Goal: Transaction & Acquisition: Purchase product/service

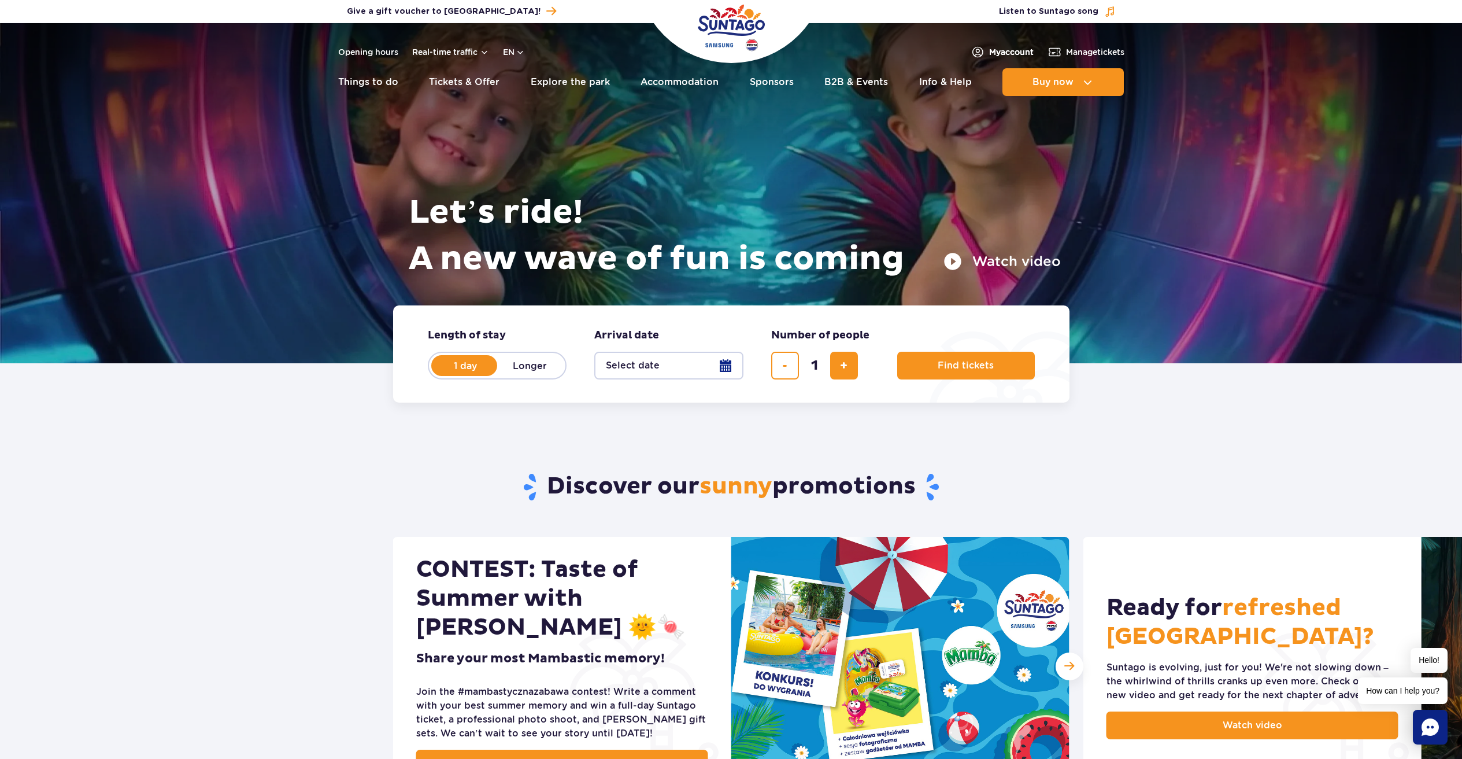
click at [1015, 47] on span "My account" at bounding box center [1011, 52] width 45 height 12
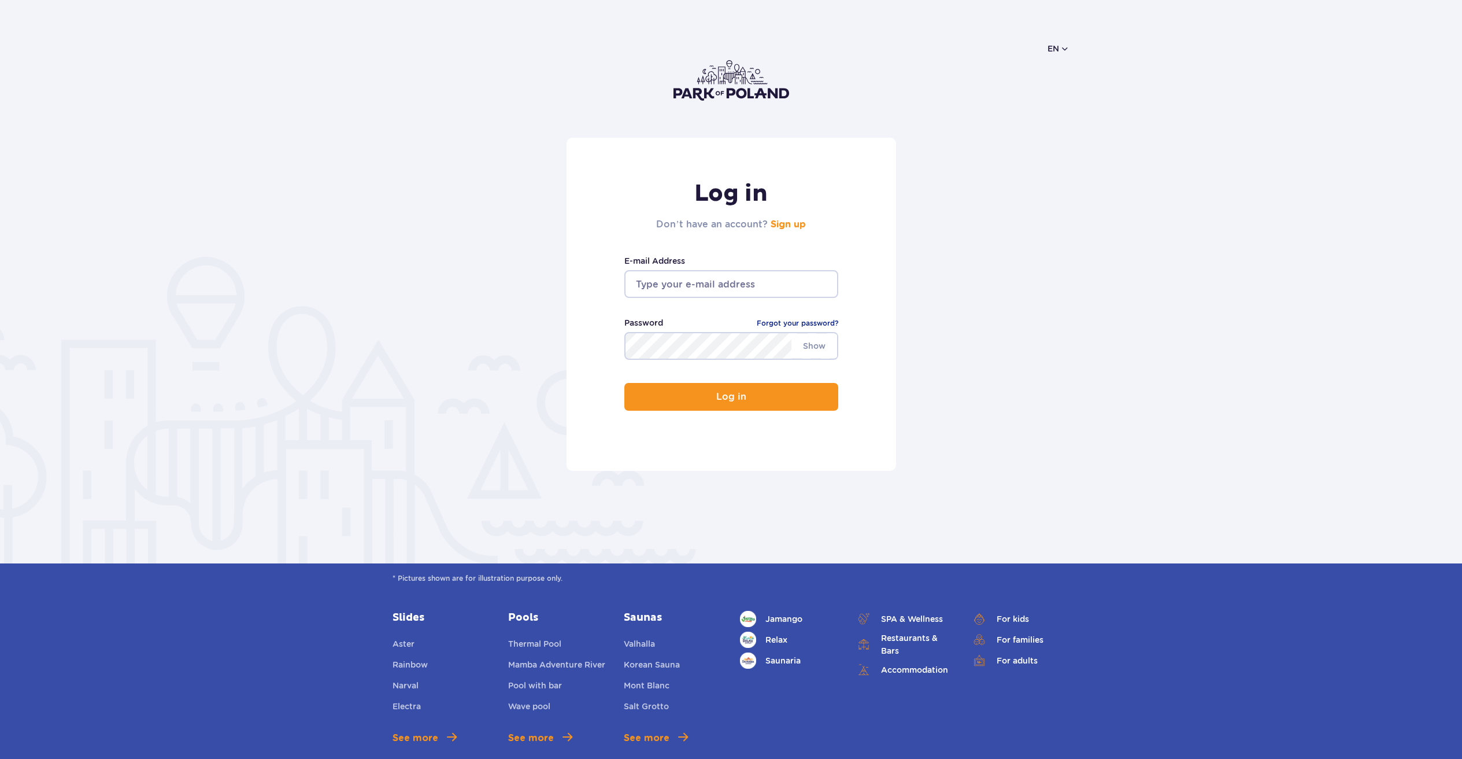
click at [665, 284] on input "email" at bounding box center [732, 284] width 214 height 28
click at [716, 278] on input "email" at bounding box center [732, 284] width 214 height 28
type input "nastya.plisava@gmail.com"
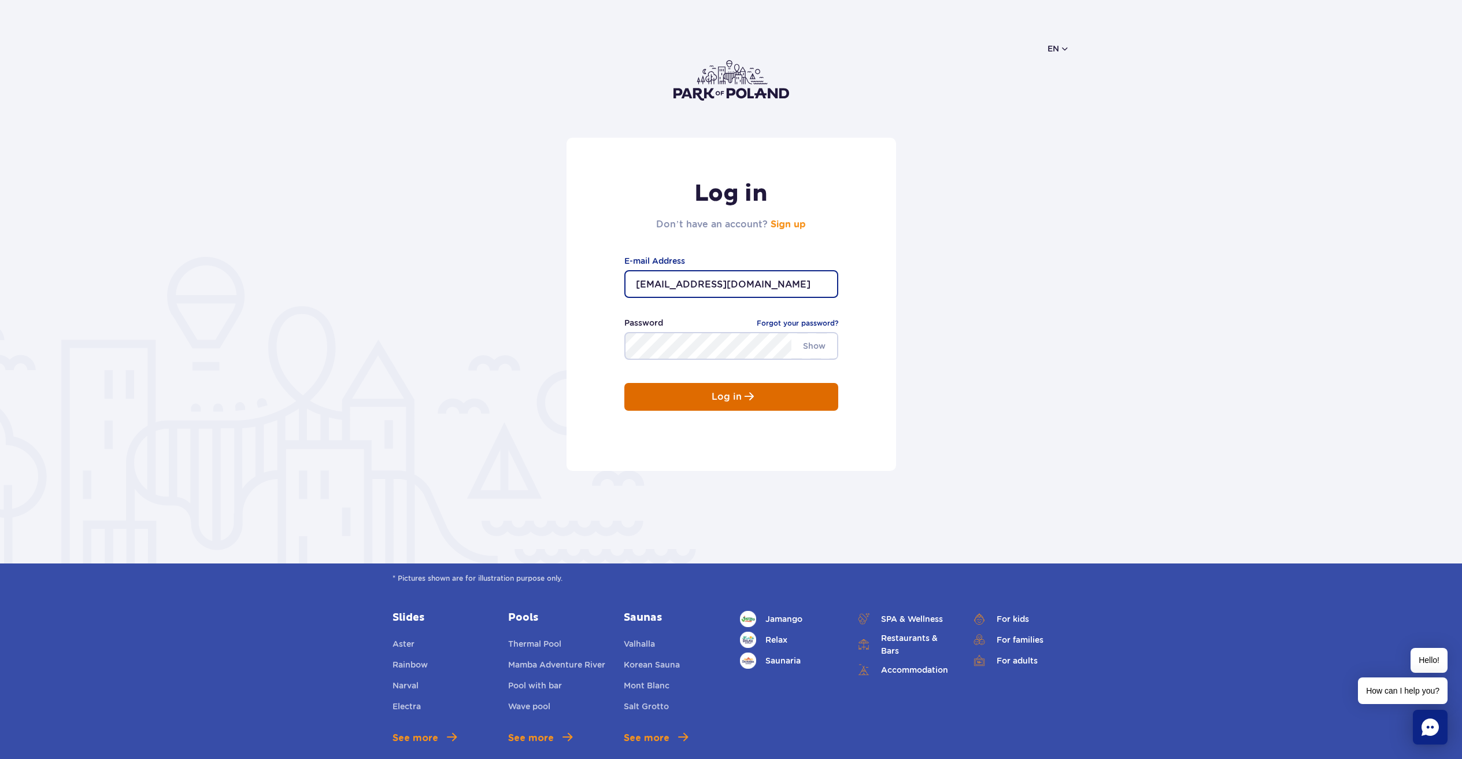
click at [750, 402] on button "Log in" at bounding box center [732, 397] width 214 height 28
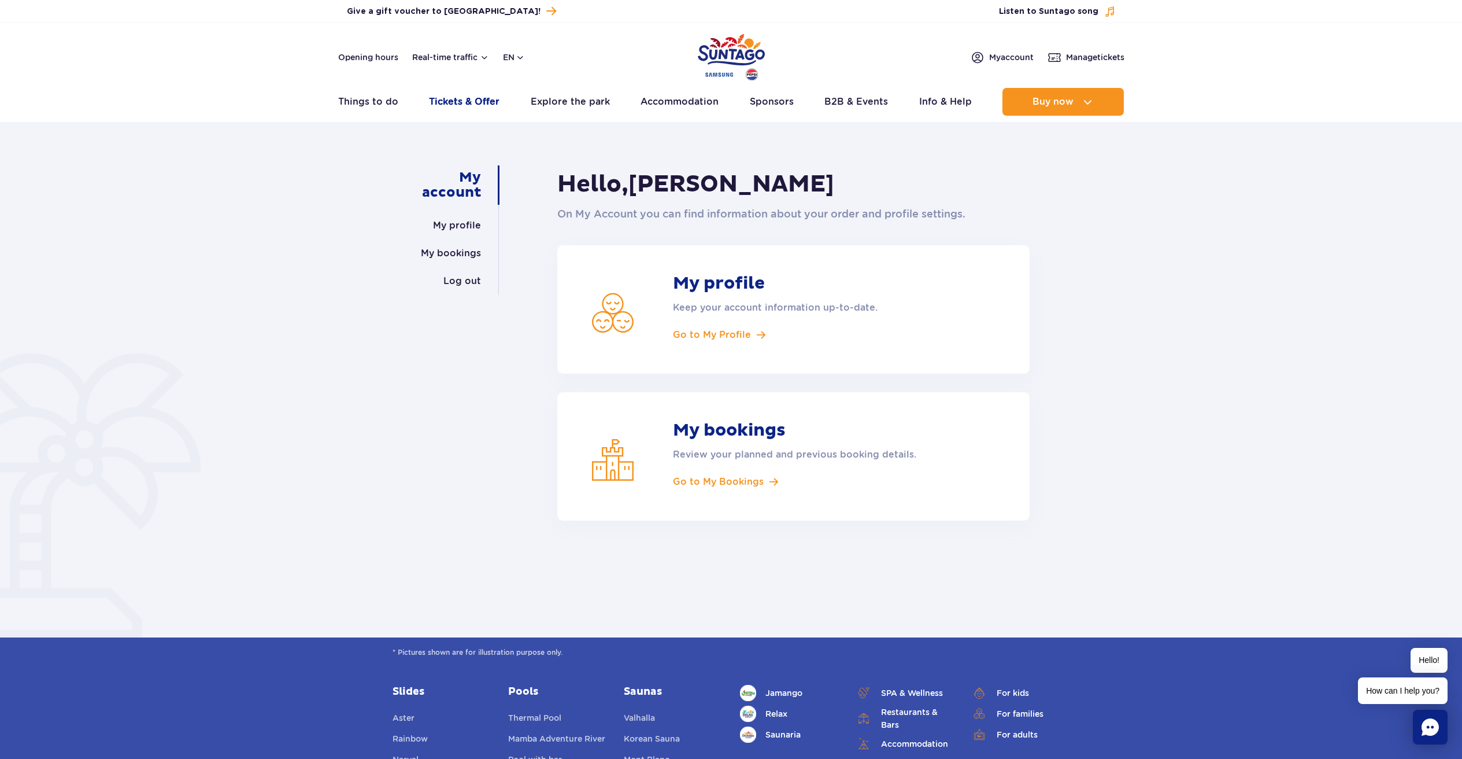
click at [470, 105] on link "Tickets & Offer" at bounding box center [464, 102] width 71 height 28
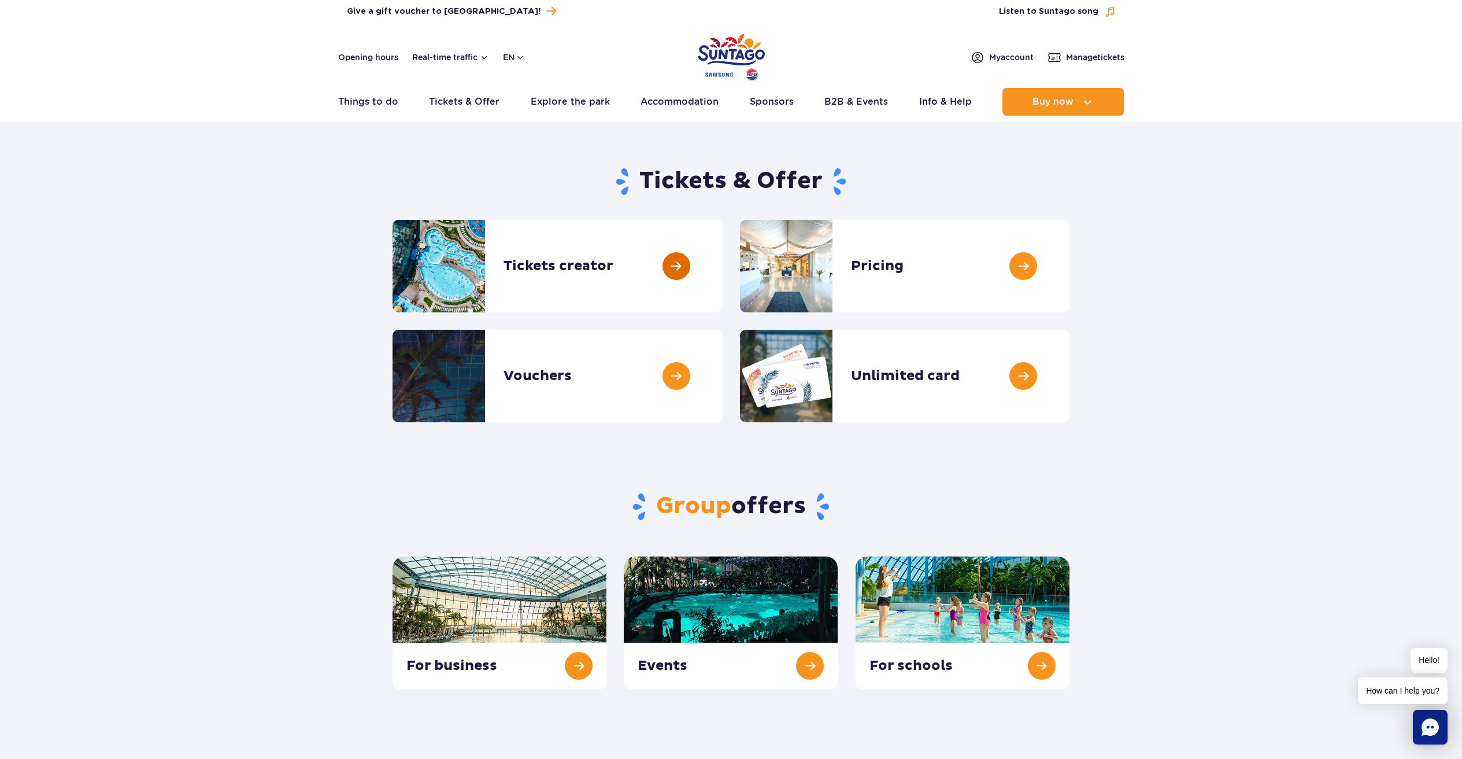
click at [723, 274] on link at bounding box center [723, 266] width 0 height 93
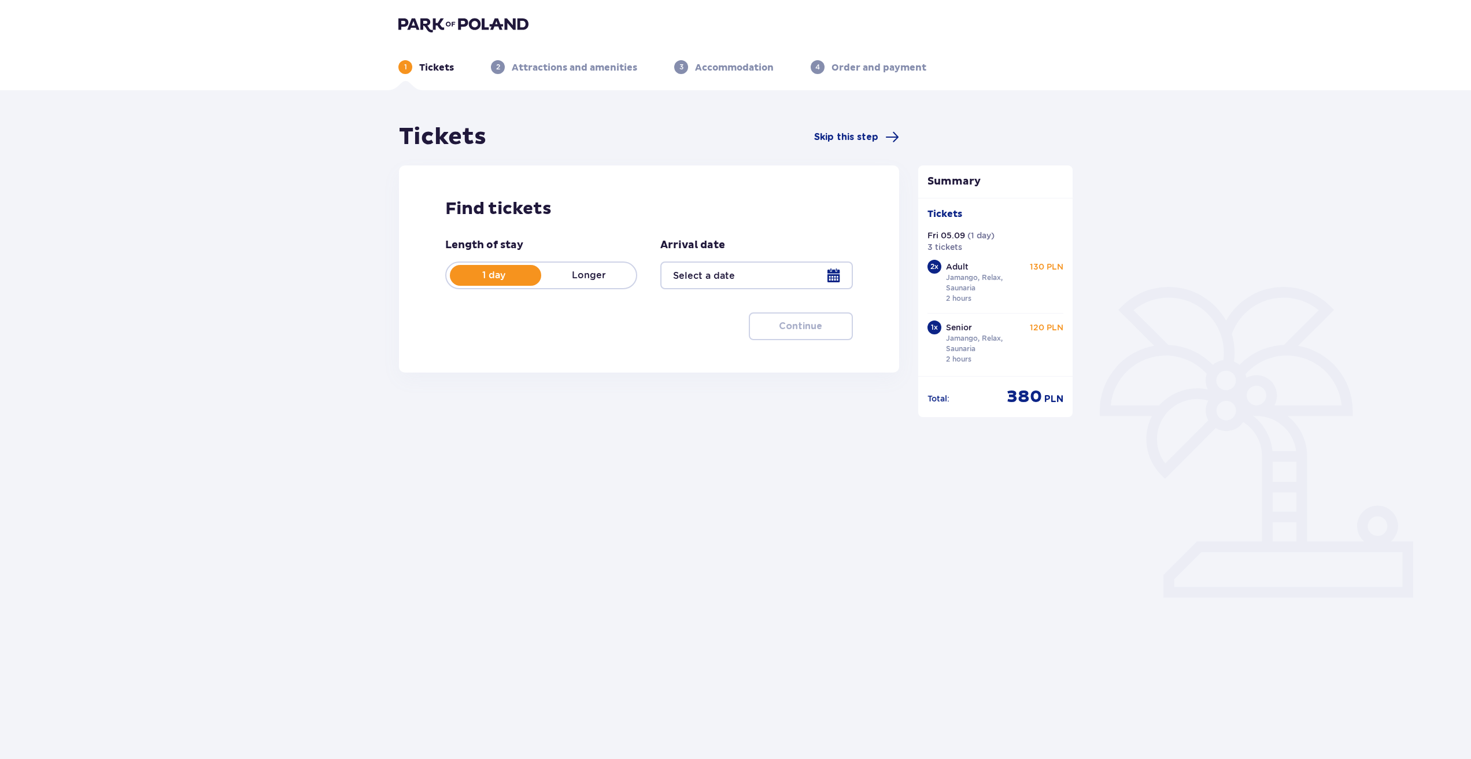
type input "[DATE]"
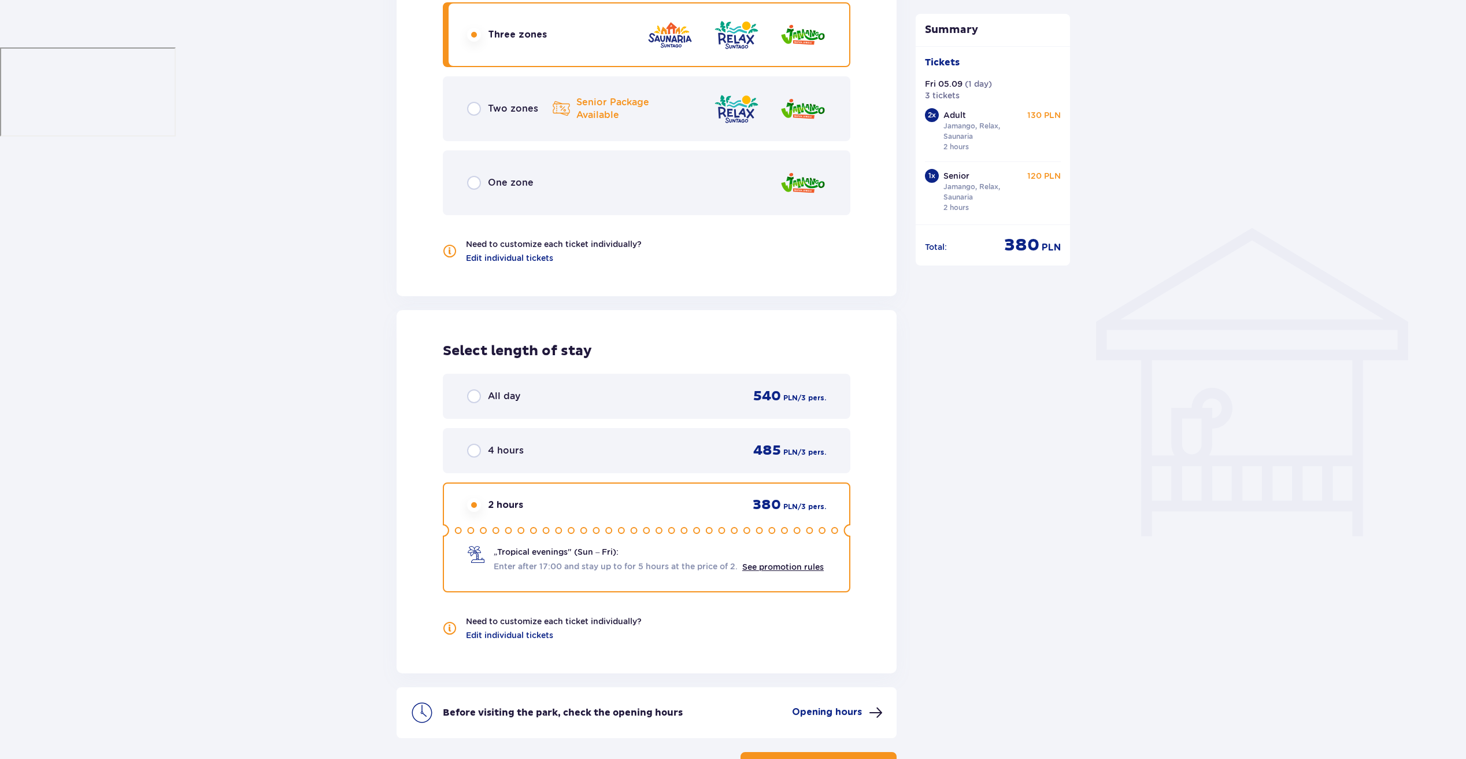
scroll to position [801, 0]
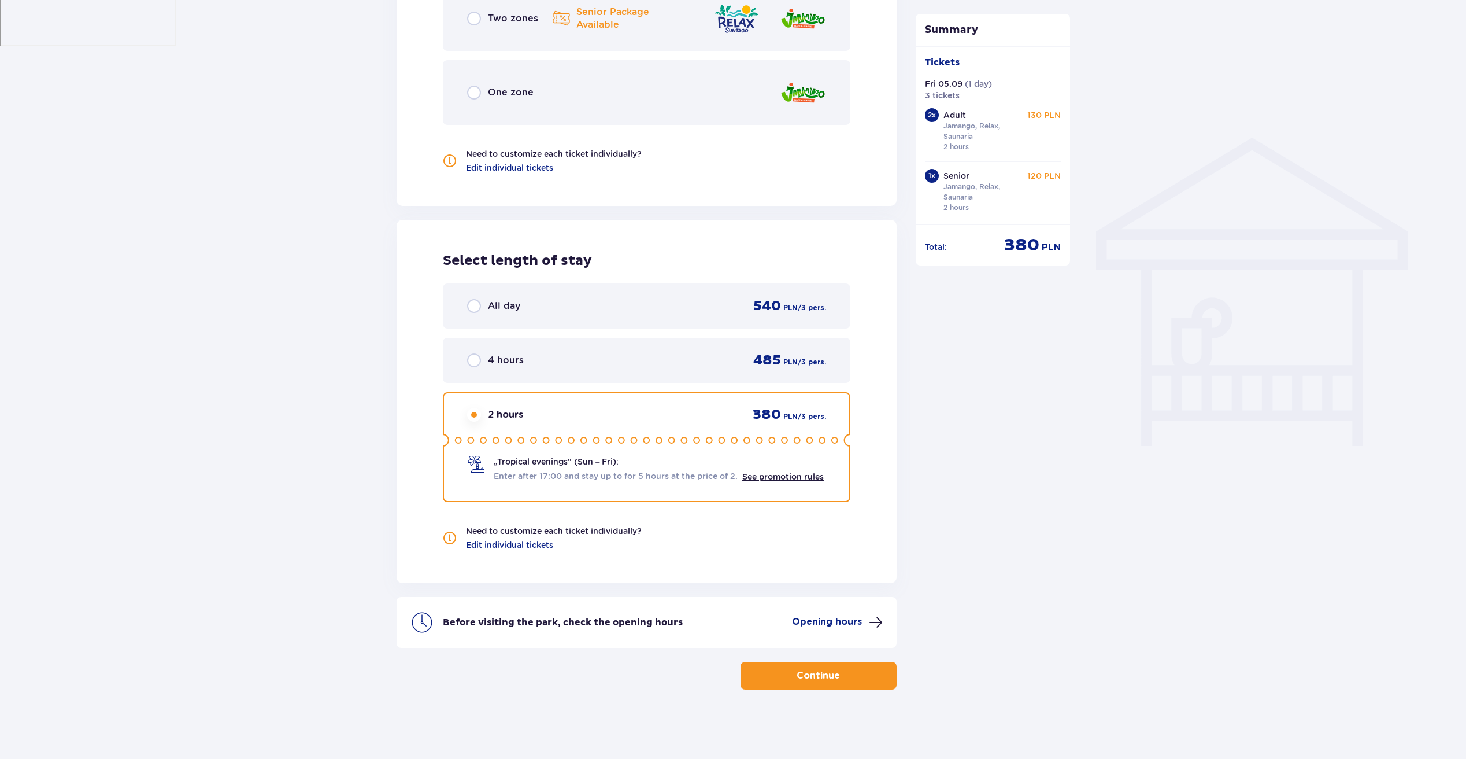
click at [823, 679] on p "Continue" at bounding box center [818, 675] width 43 height 13
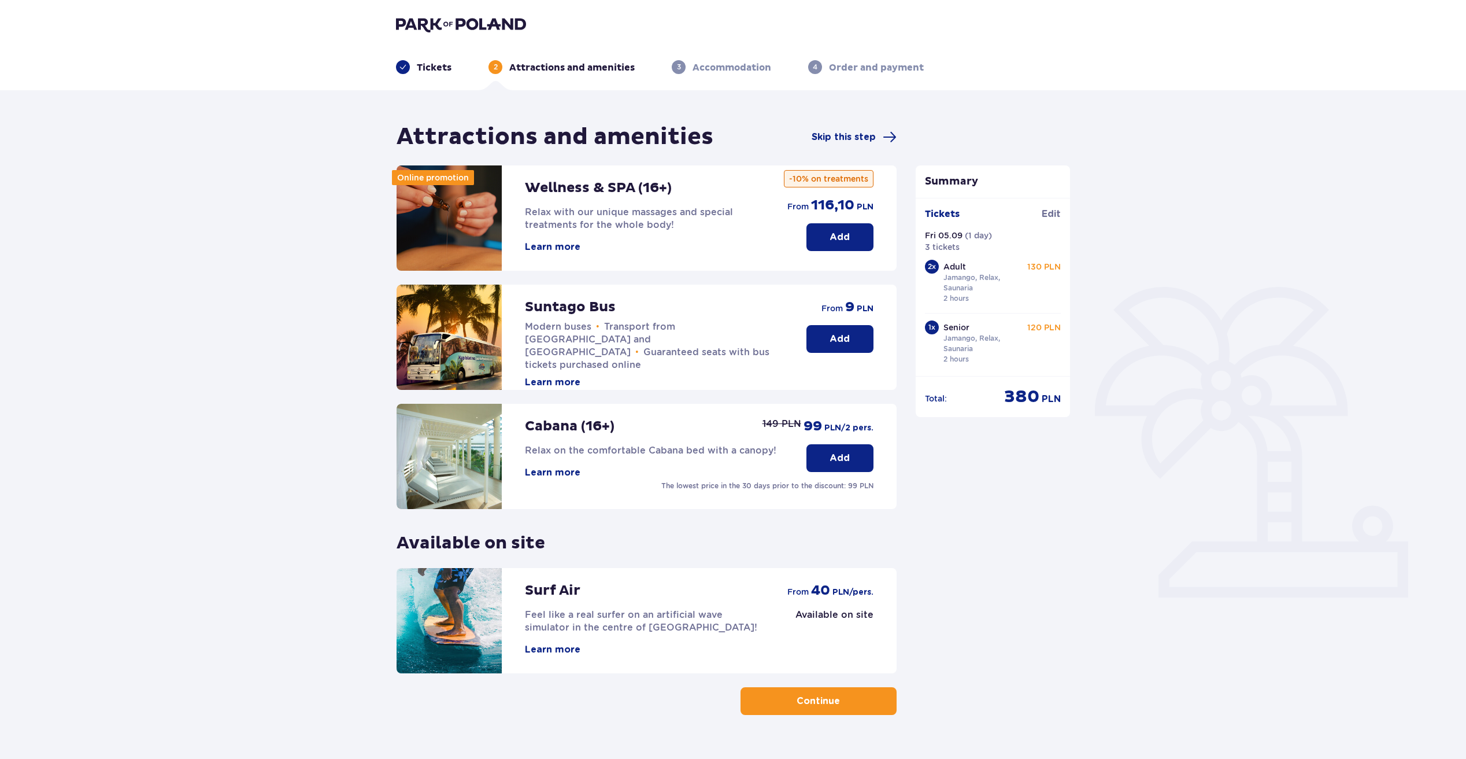
click at [859, 707] on button "Continue" at bounding box center [819, 701] width 156 height 28
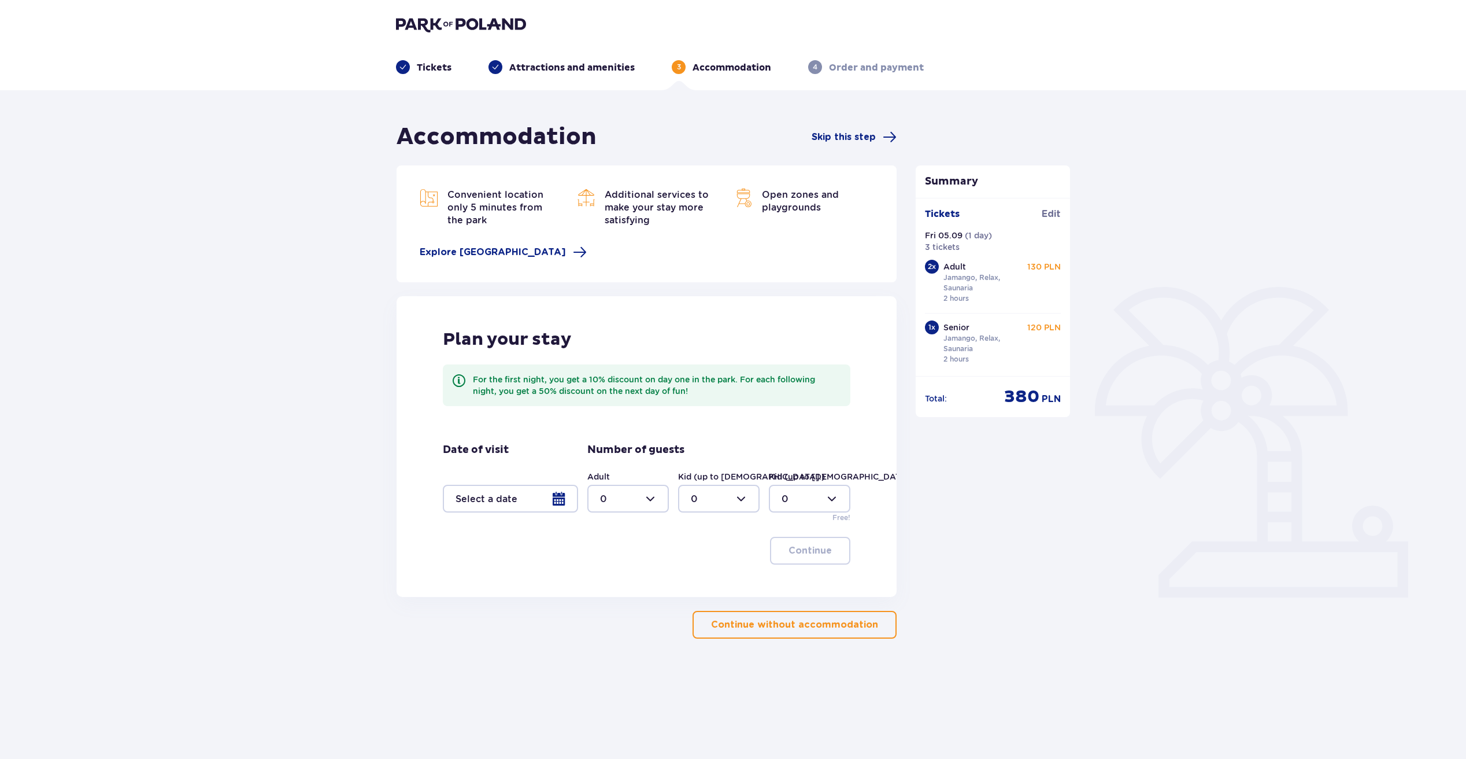
click at [564, 503] on div at bounding box center [510, 499] width 135 height 28
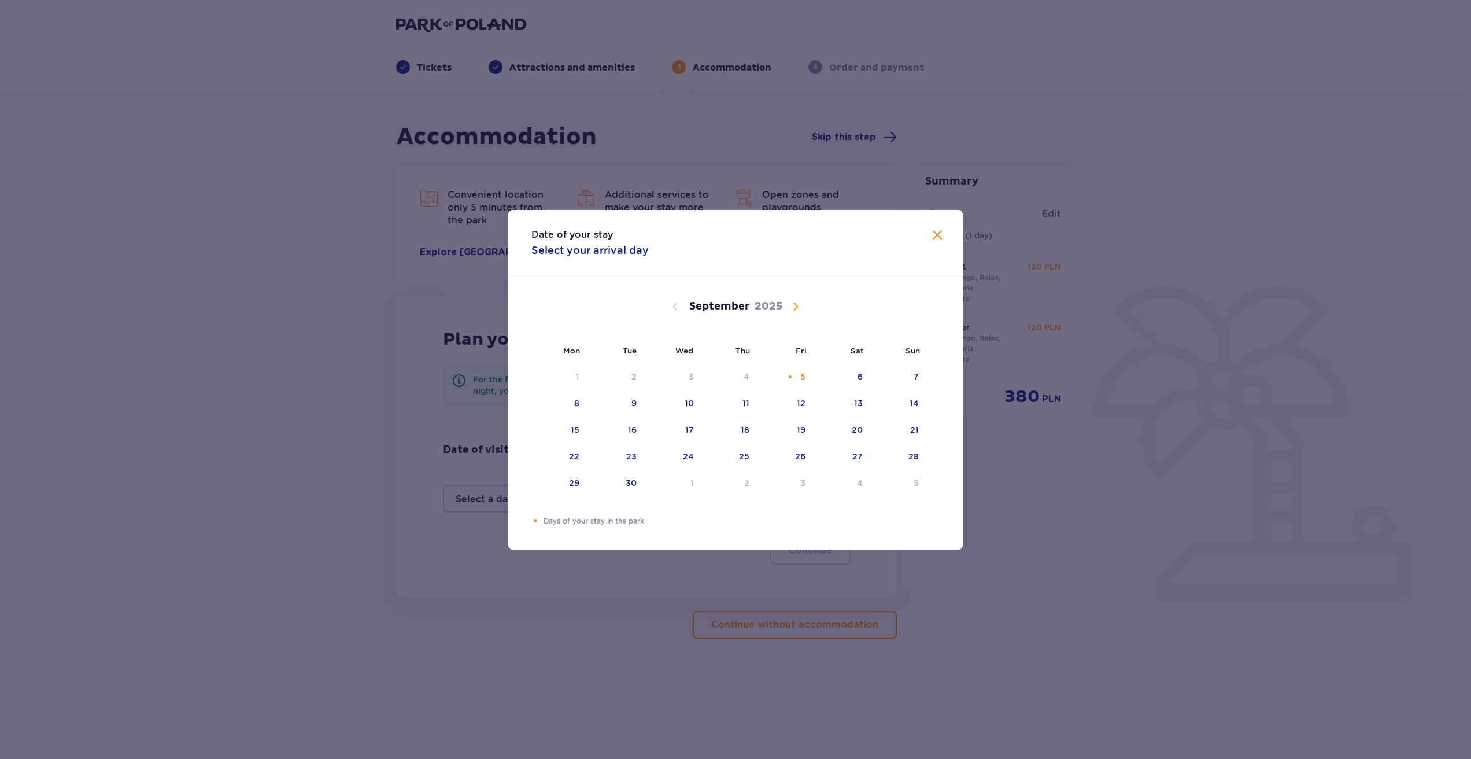
click at [930, 233] on span at bounding box center [937, 235] width 14 height 14
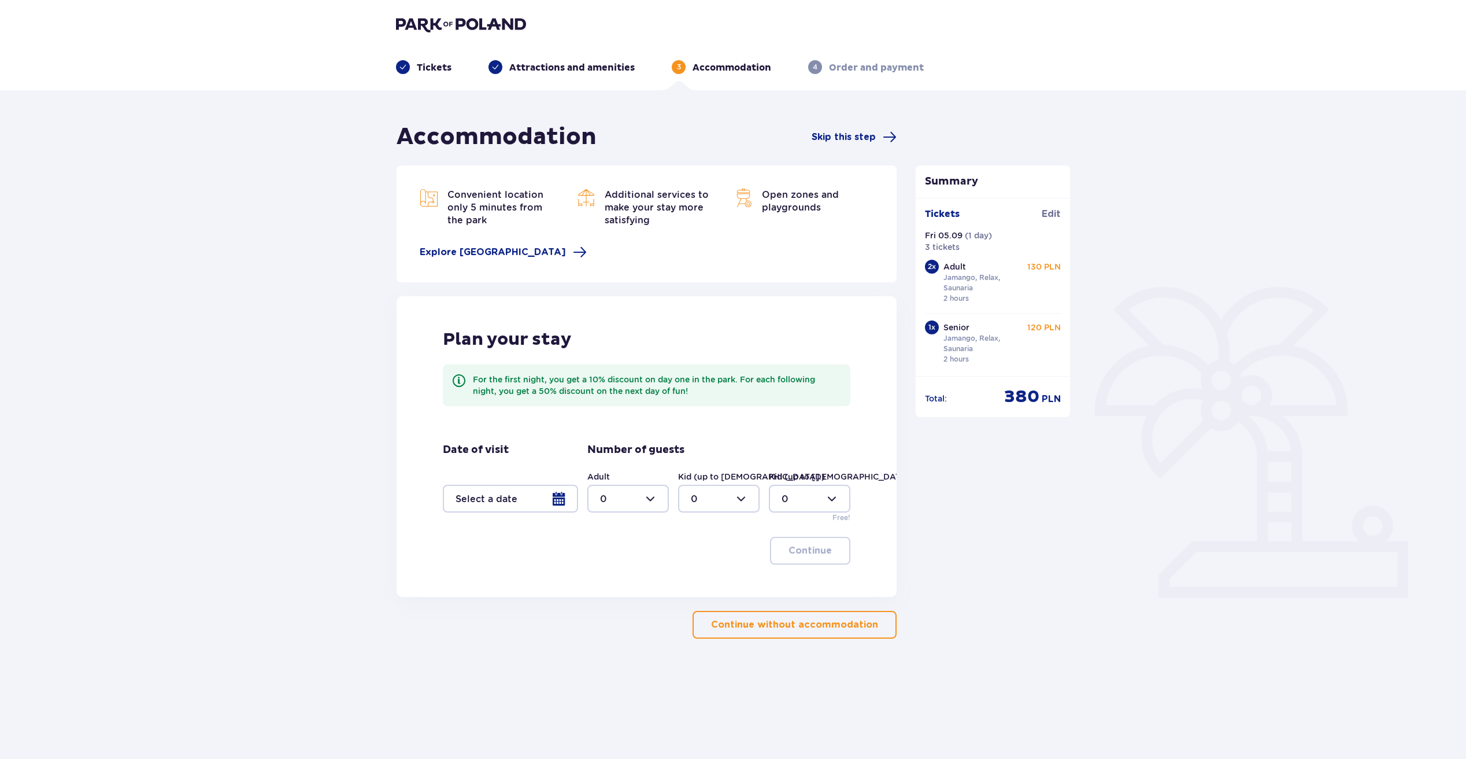
click at [784, 628] on p "Continue without accommodation" at bounding box center [794, 624] width 167 height 13
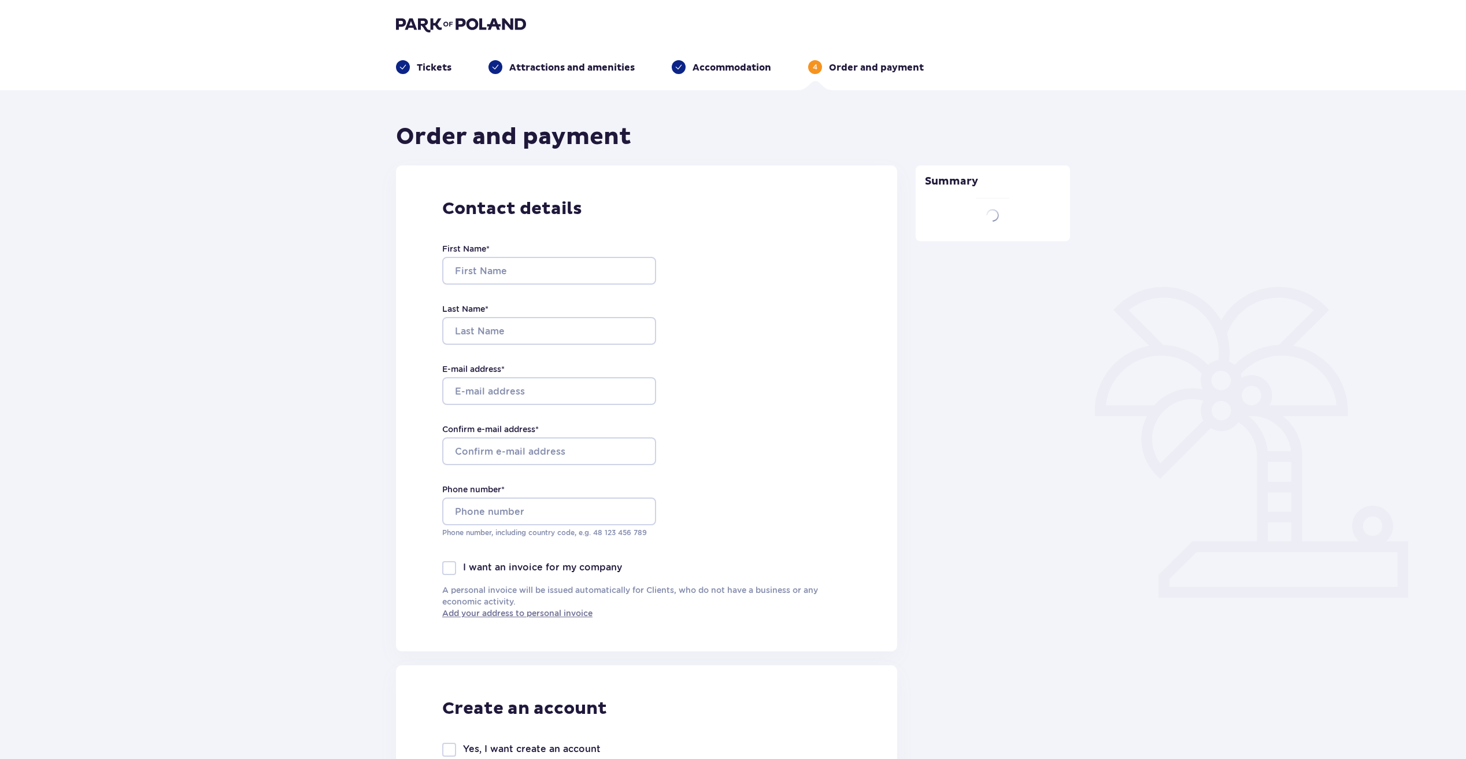
type input "ANASTASIYA"
type input "PLISAVA"
type input "nastya.plisava@gmail.com"
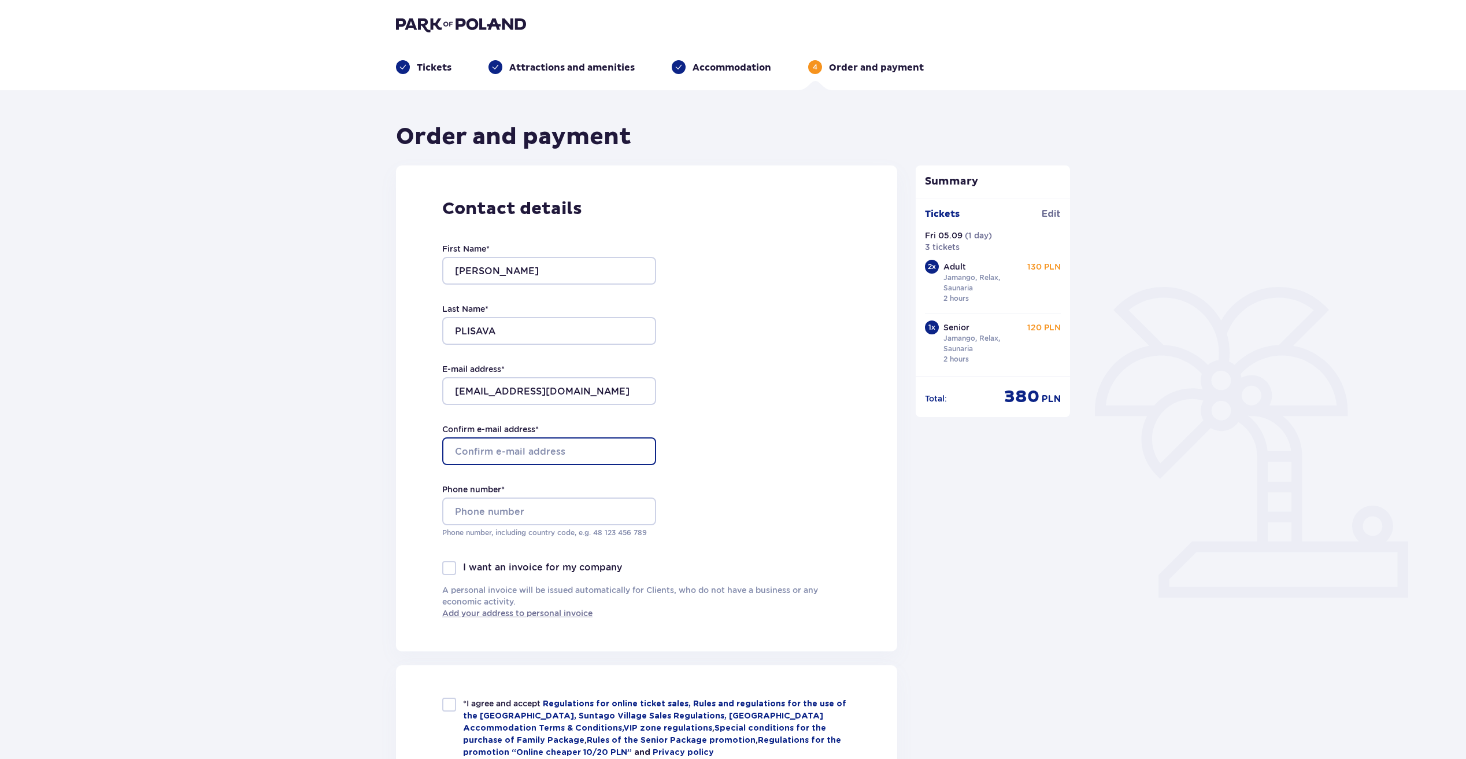
click at [578, 449] on input "Confirm e-mail address *" at bounding box center [549, 451] width 214 height 28
type input "nastya.plisava@gmail.com"
type input "Anastasiya"
type input "Plisava"
type input "+48571384989"
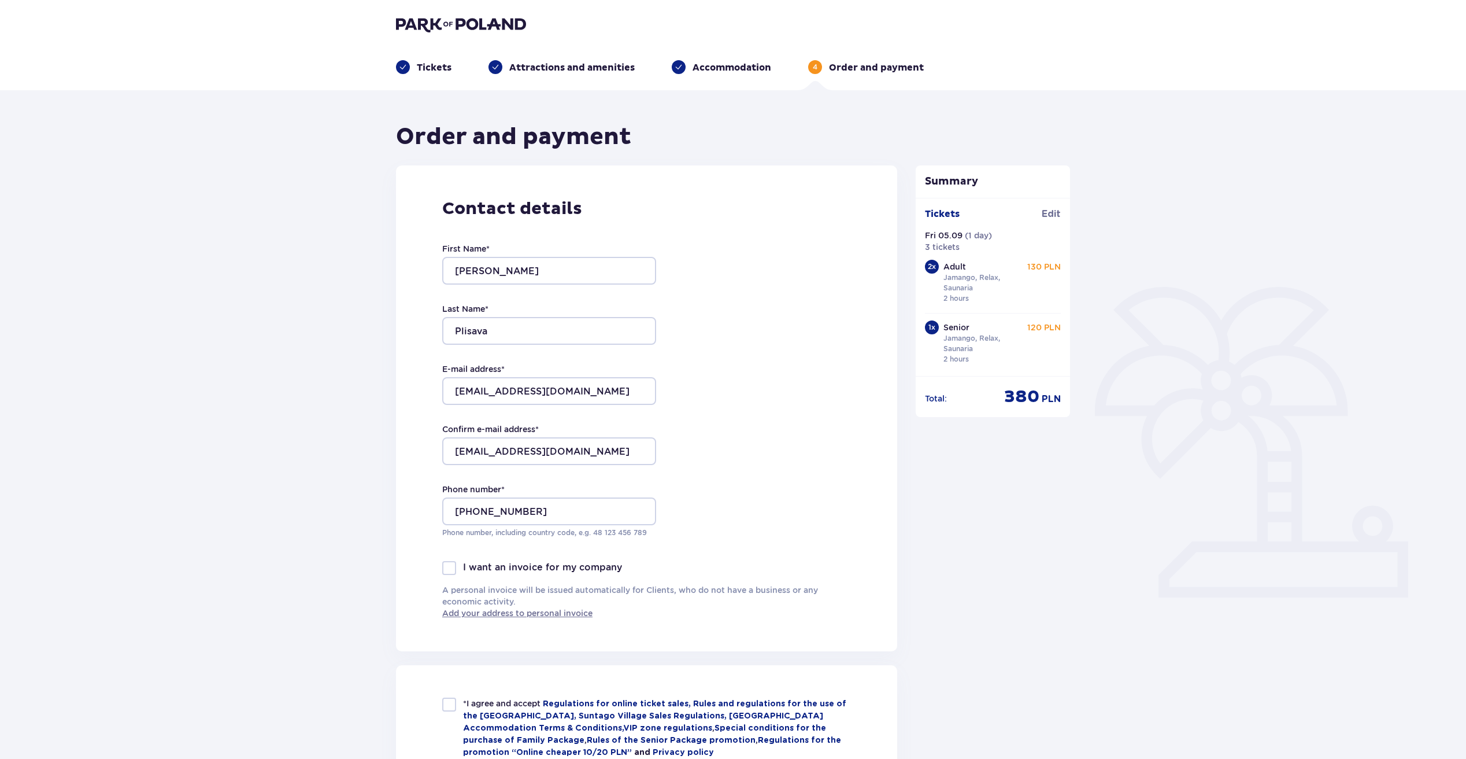
click at [710, 475] on div "Contact details First Name * Anastasiya Last Name * Plisava E-mail address * na…" at bounding box center [646, 408] width 501 height 486
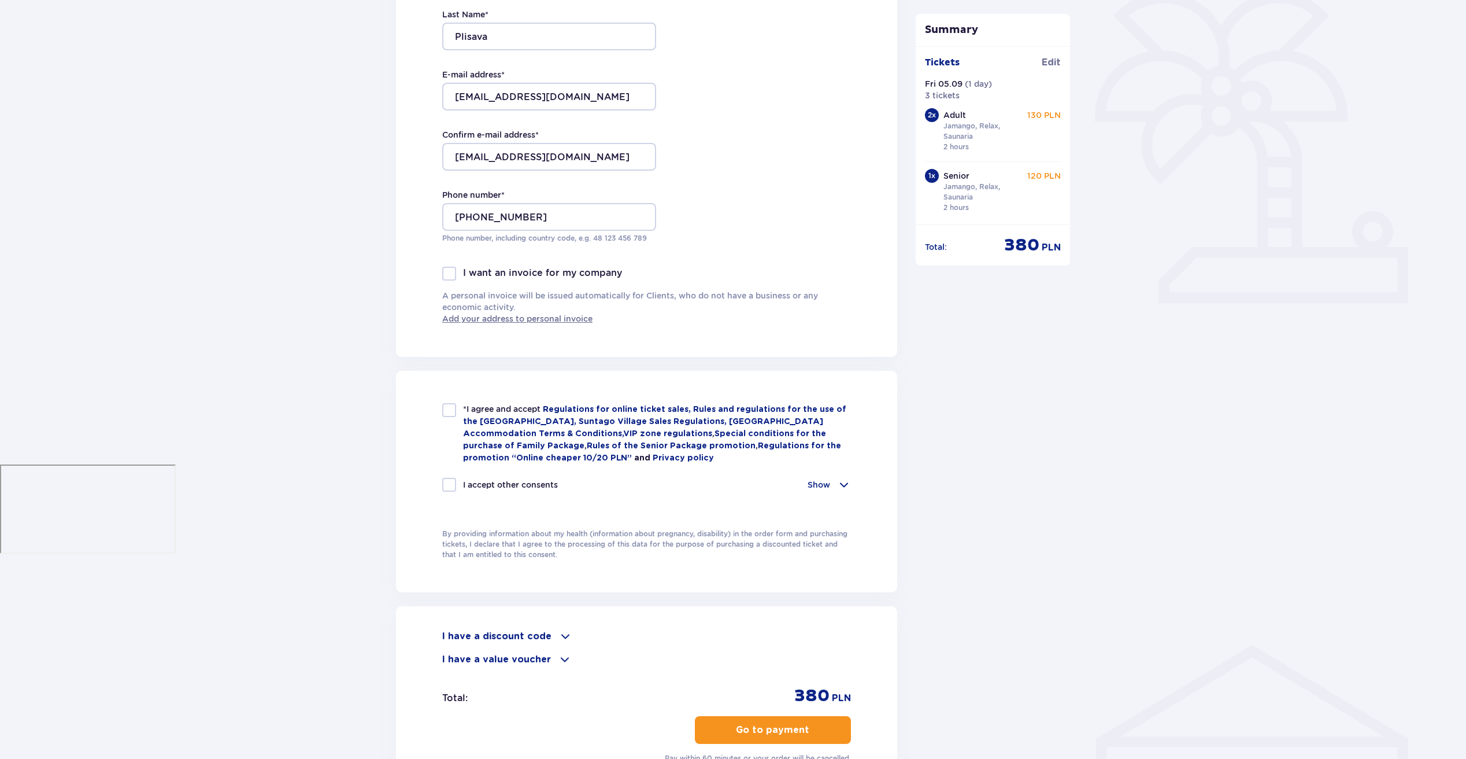
scroll to position [449, 0]
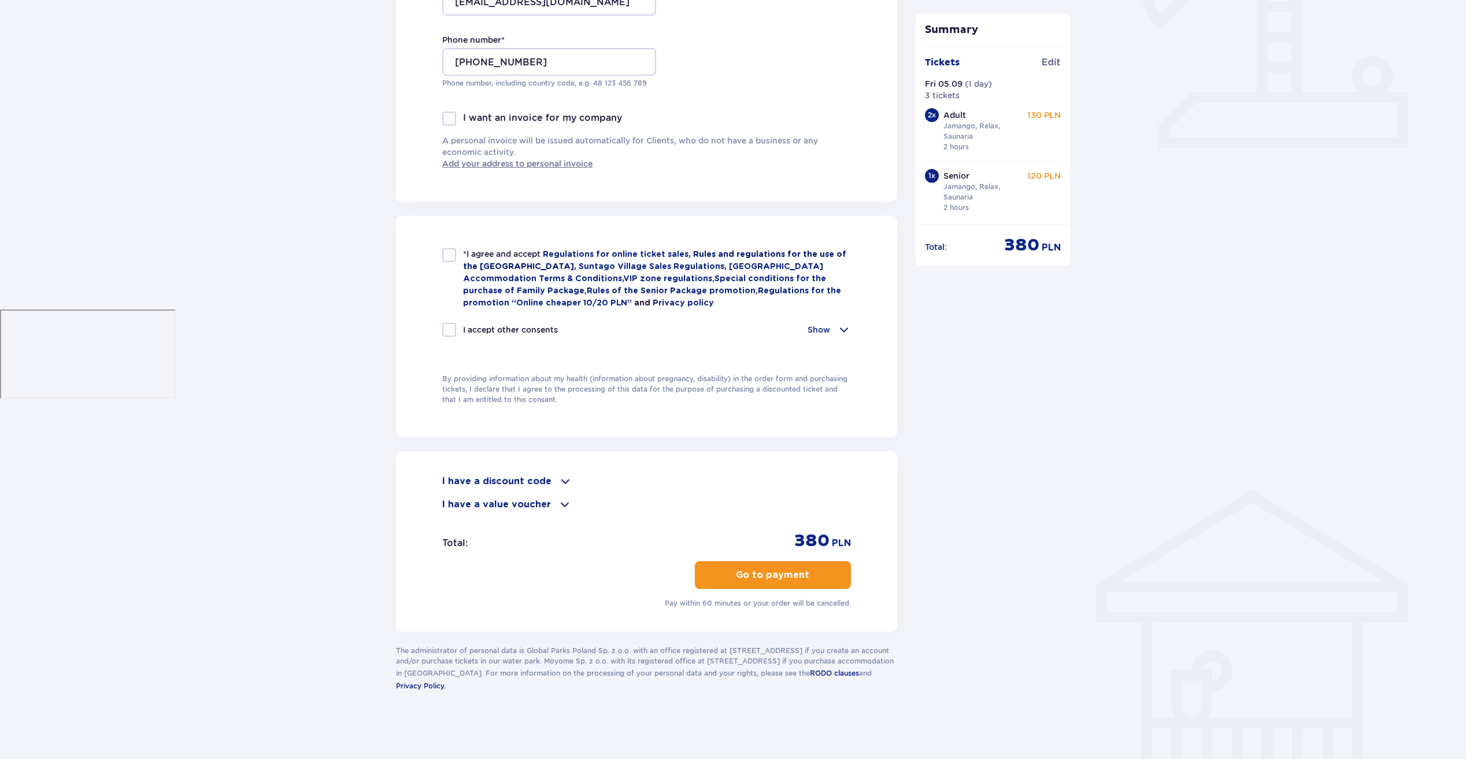
click at [470, 263] on link "Rules and regulations for the use of the Suntago water park," at bounding box center [654, 260] width 383 height 20
click at [448, 255] on div at bounding box center [449, 255] width 14 height 14
checkbox input "true"
click at [841, 334] on span at bounding box center [844, 330] width 14 height 14
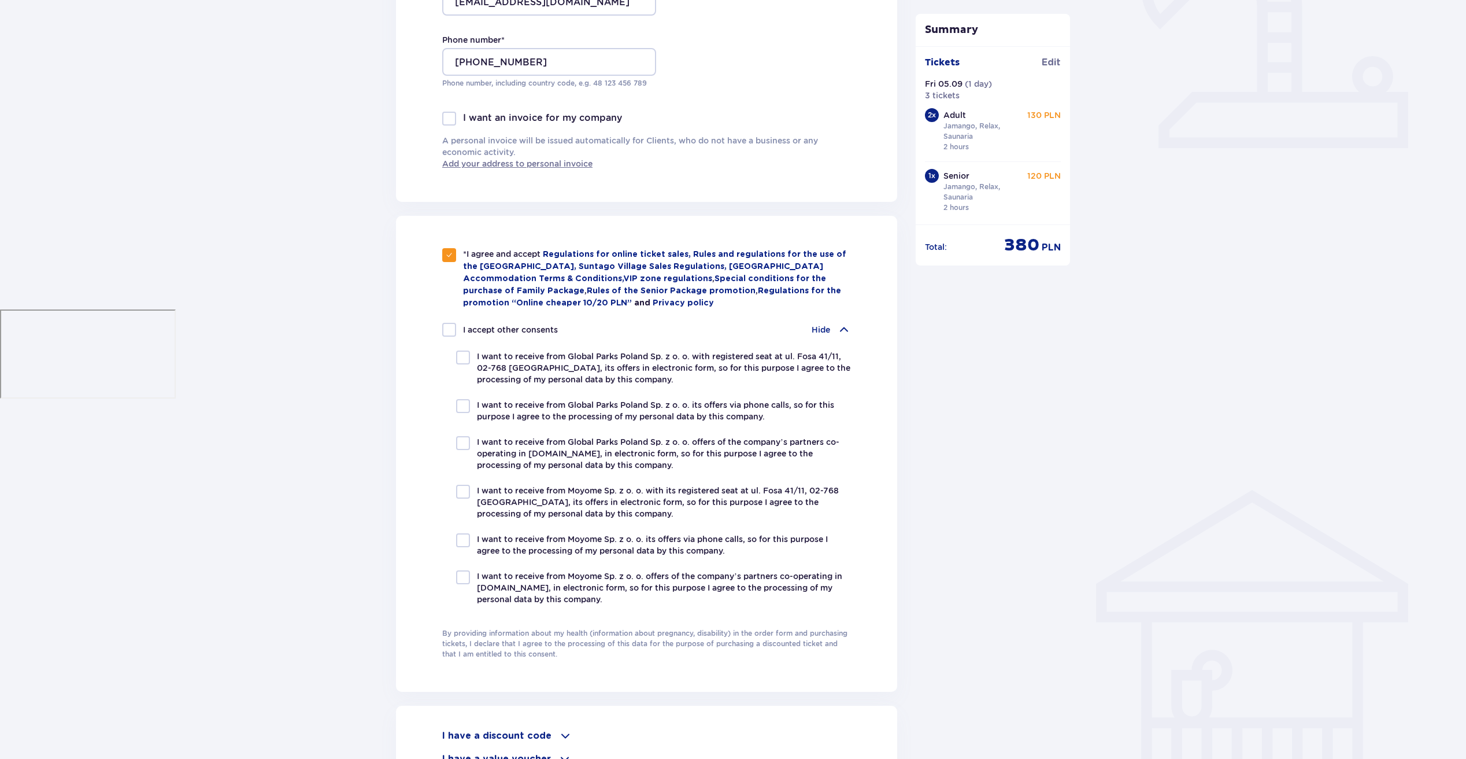
click at [841, 334] on span at bounding box center [844, 330] width 14 height 14
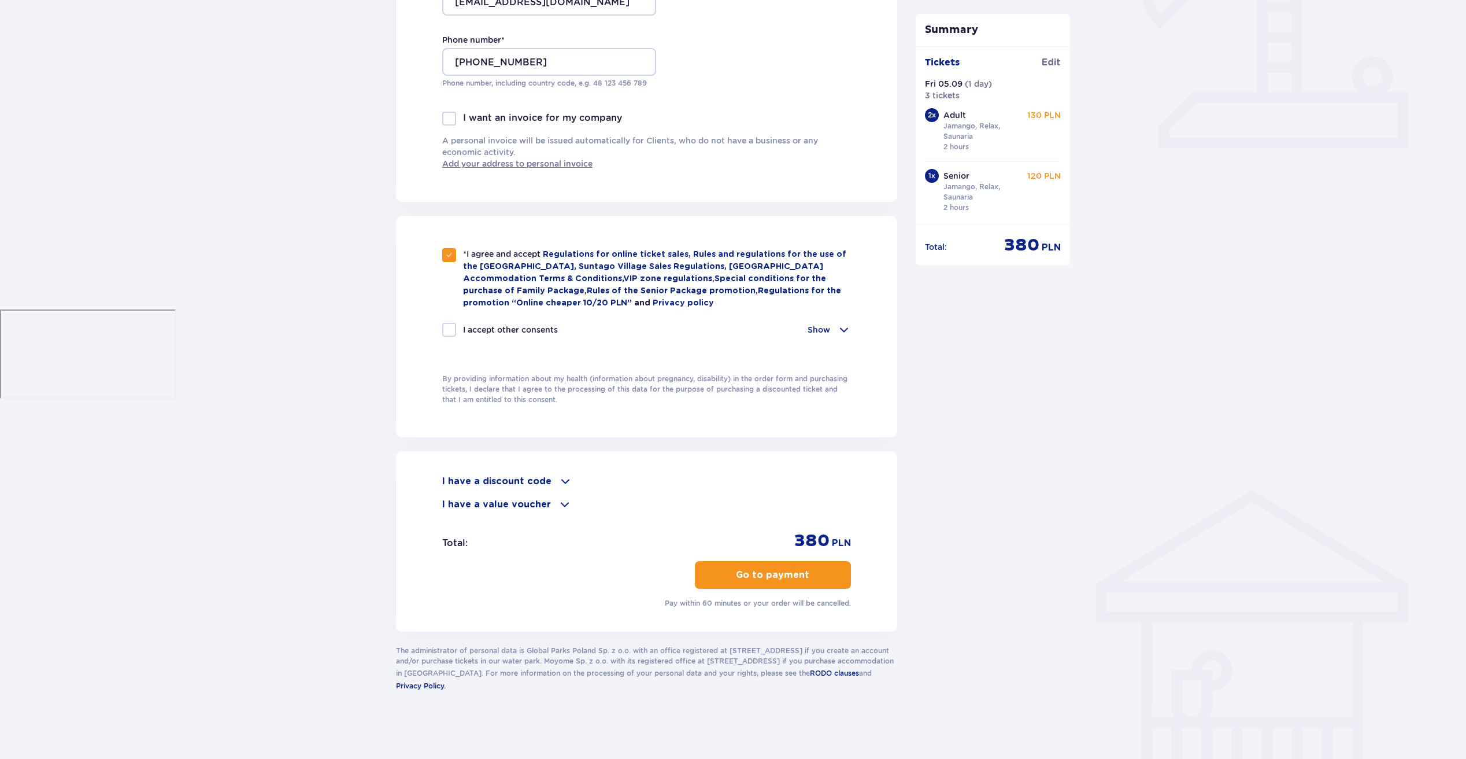
click at [745, 574] on p "Go to payment" at bounding box center [772, 574] width 73 height 13
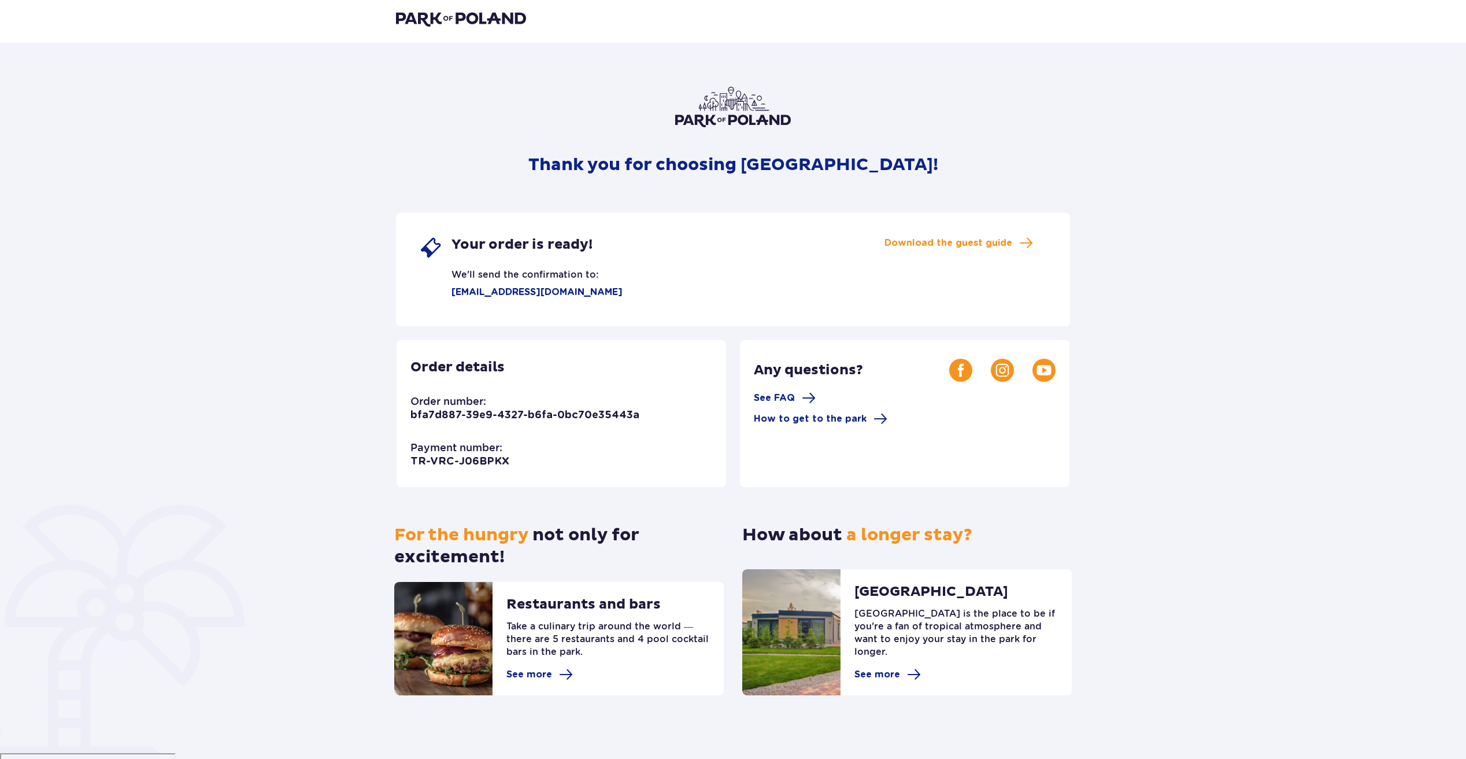
scroll to position [12, 0]
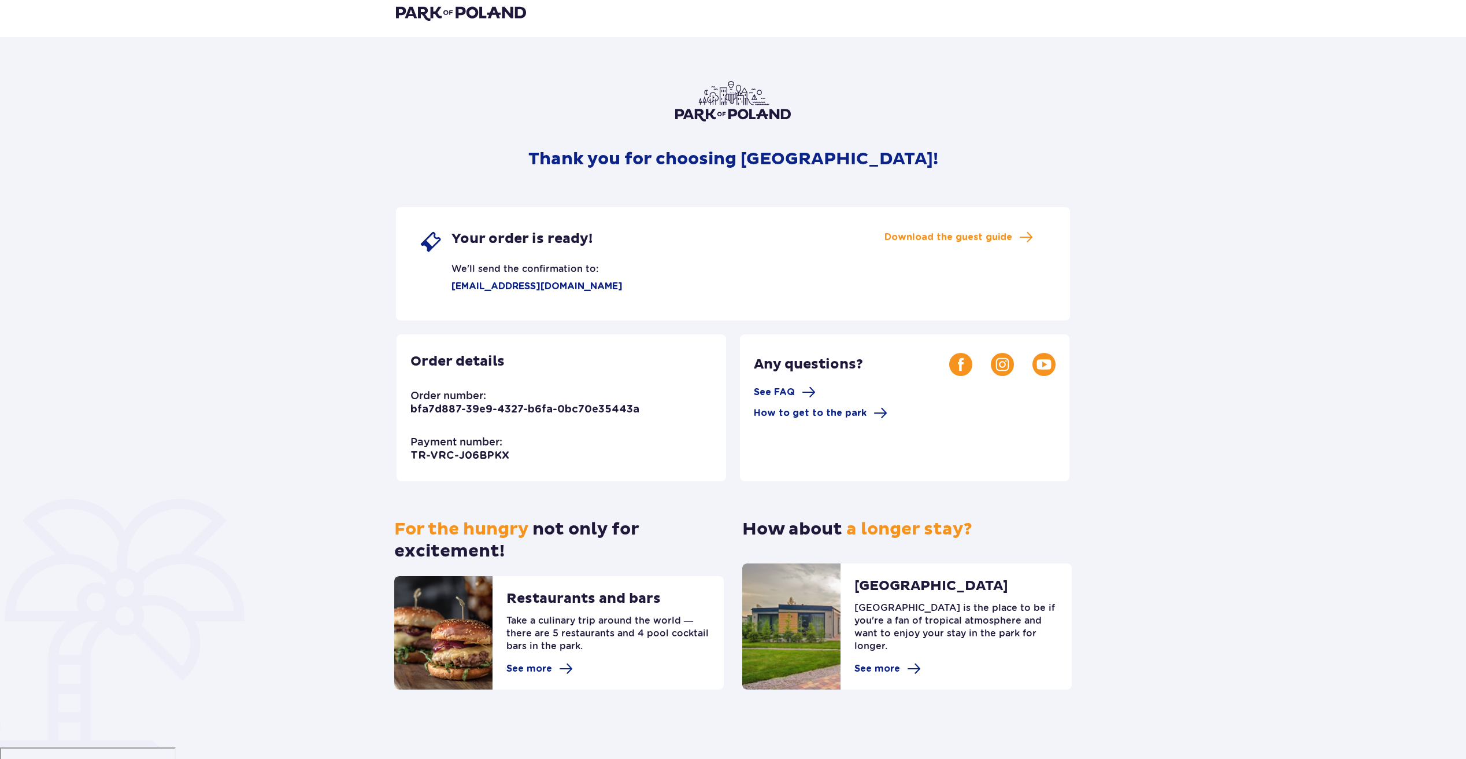
click at [455, 13] on img at bounding box center [461, 13] width 130 height 16
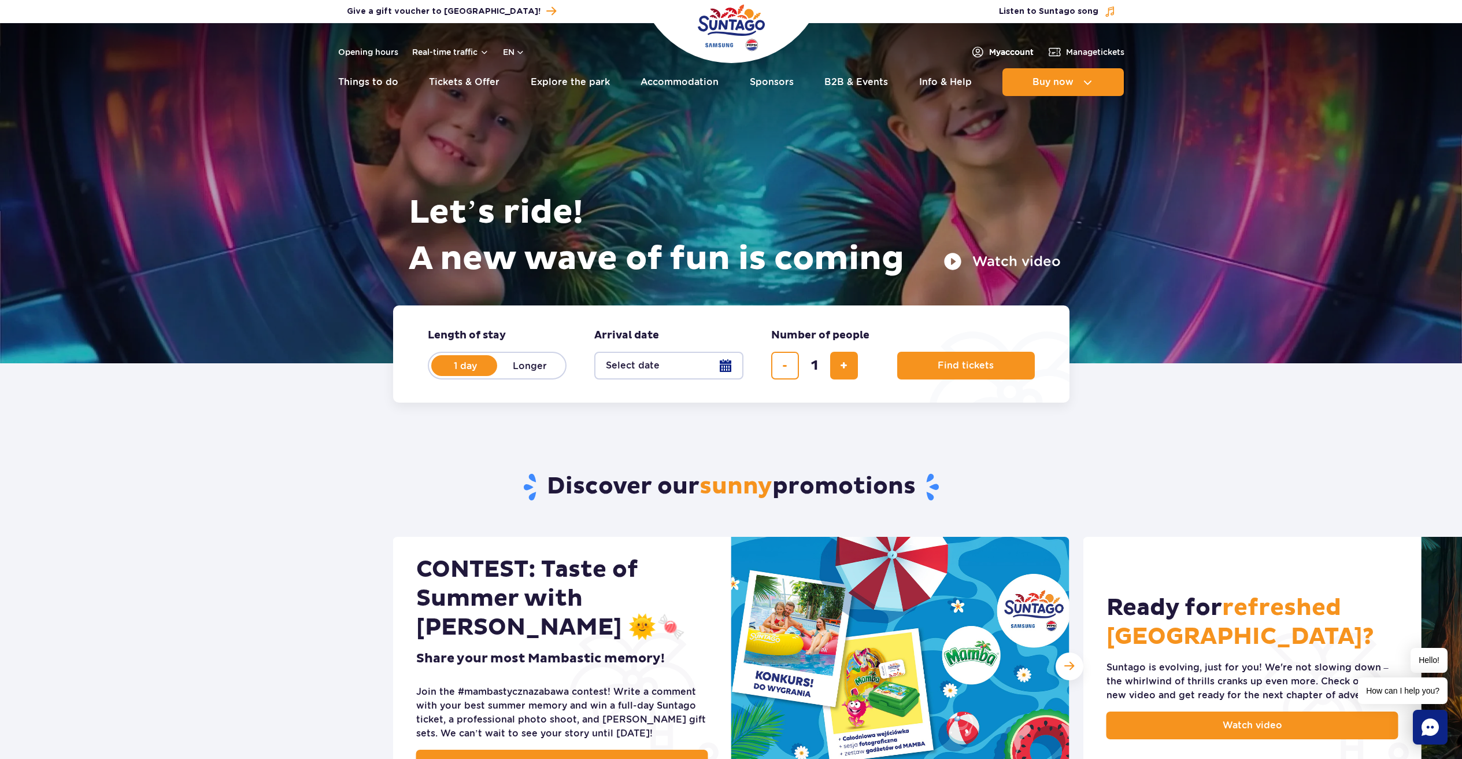
click at [999, 50] on span "My account" at bounding box center [1011, 52] width 45 height 12
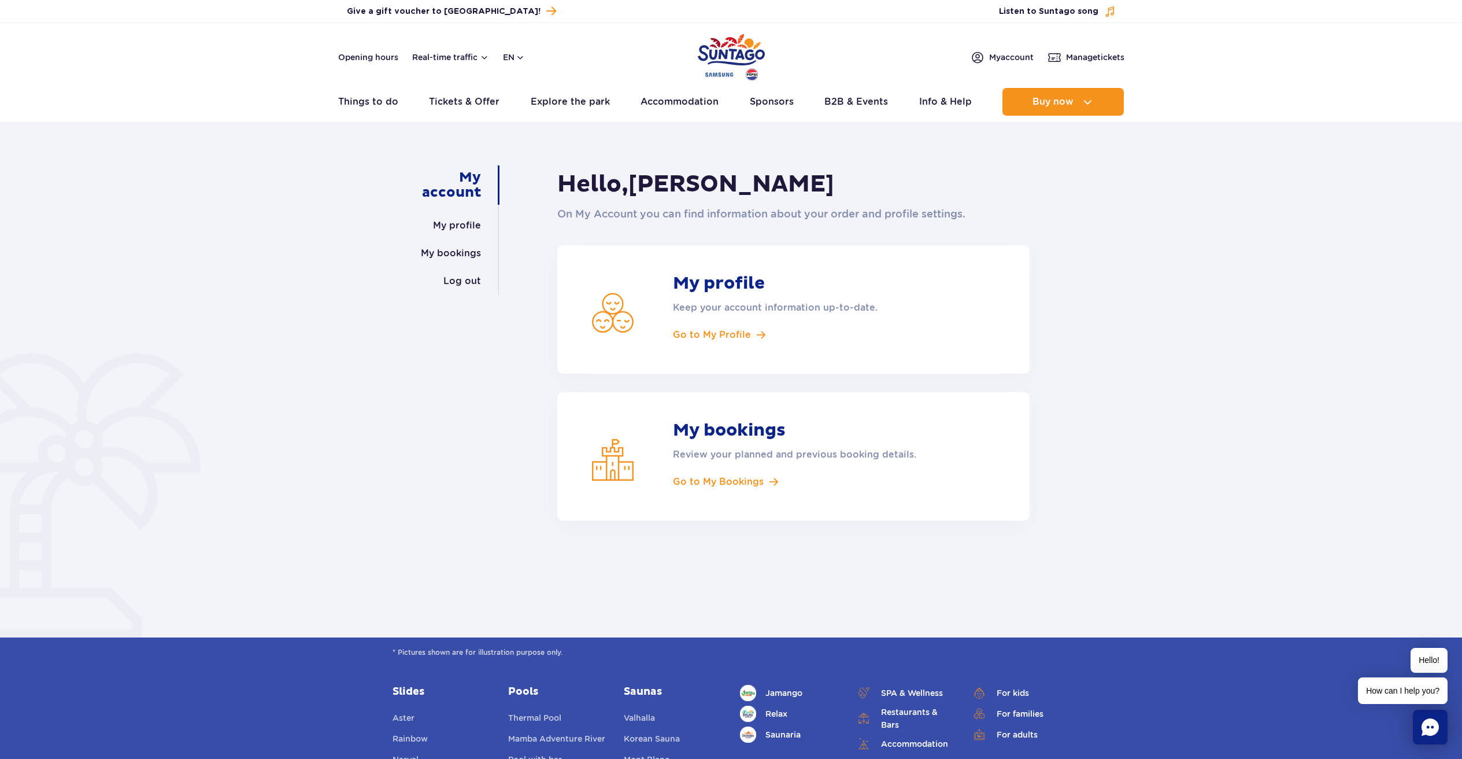
click at [729, 432] on strong "My bookings" at bounding box center [809, 430] width 272 height 21
click at [718, 478] on span "Go to My Bookings" at bounding box center [718, 481] width 91 height 13
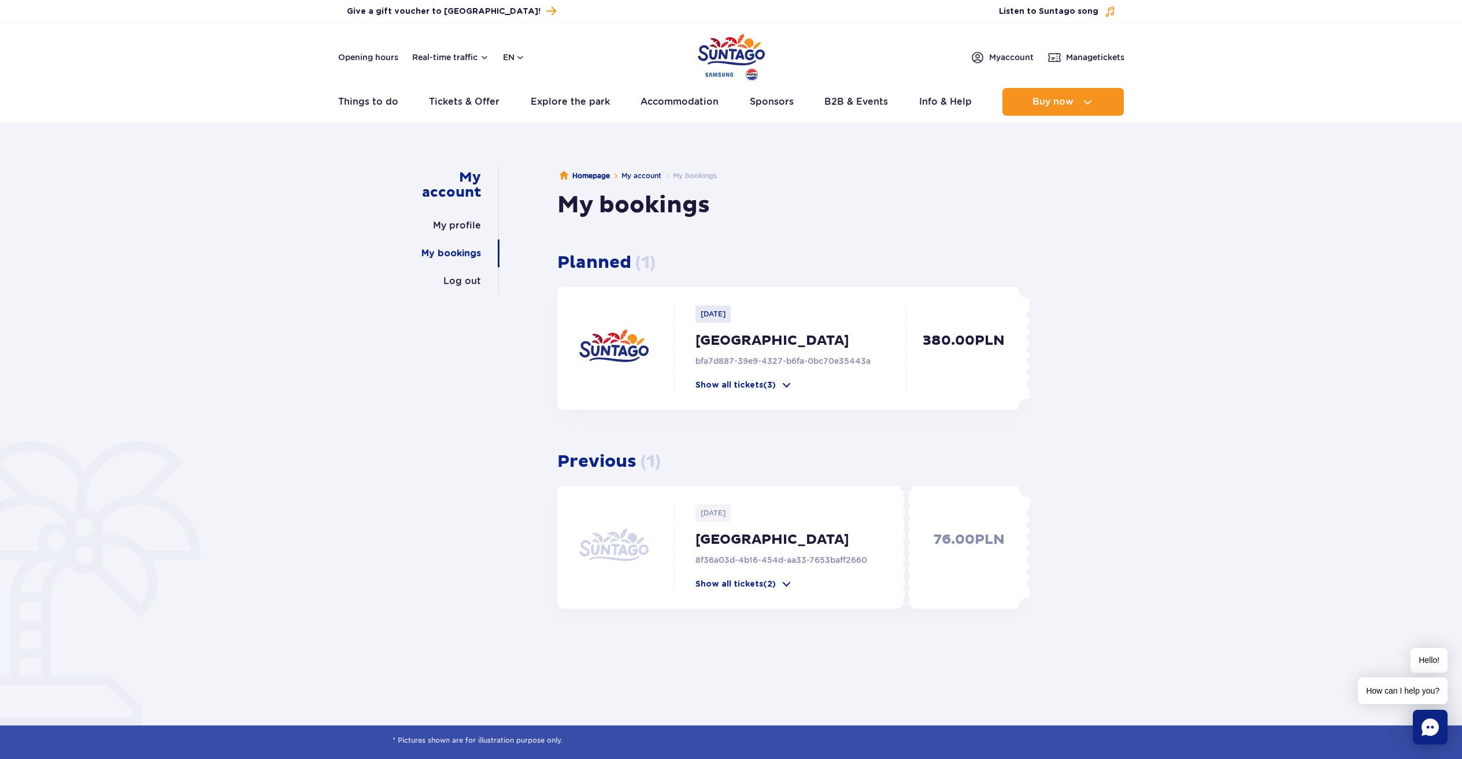
click at [730, 391] on div "[DATE] [GEOGRAPHIC_DATA]-39e9-4327-b6fa-0bc70e35443a Show all tickets (3) 380.0…" at bounding box center [787, 348] width 460 height 123
click at [730, 385] on p "Show all tickets (3)" at bounding box center [736, 385] width 80 height 12
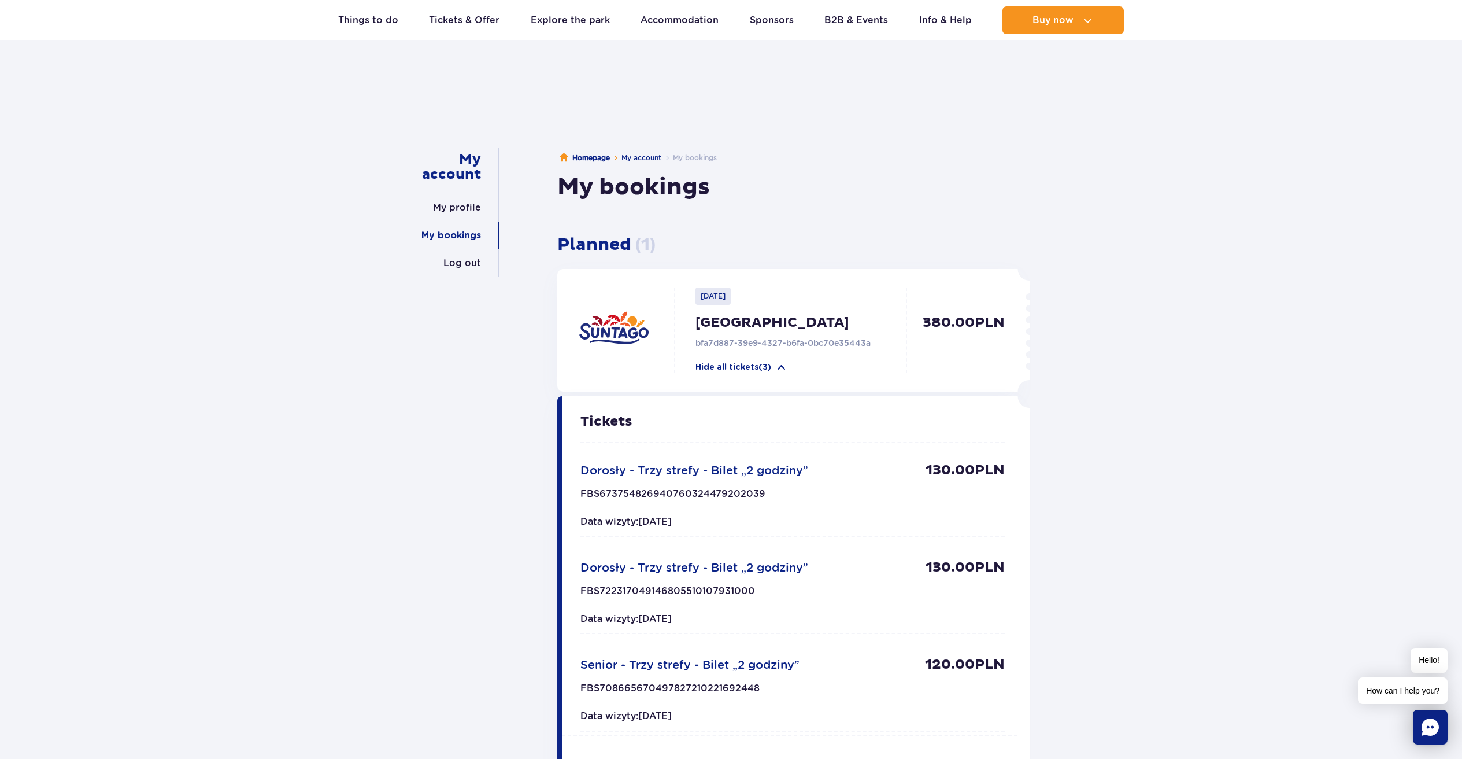
scroll to position [241, 0]
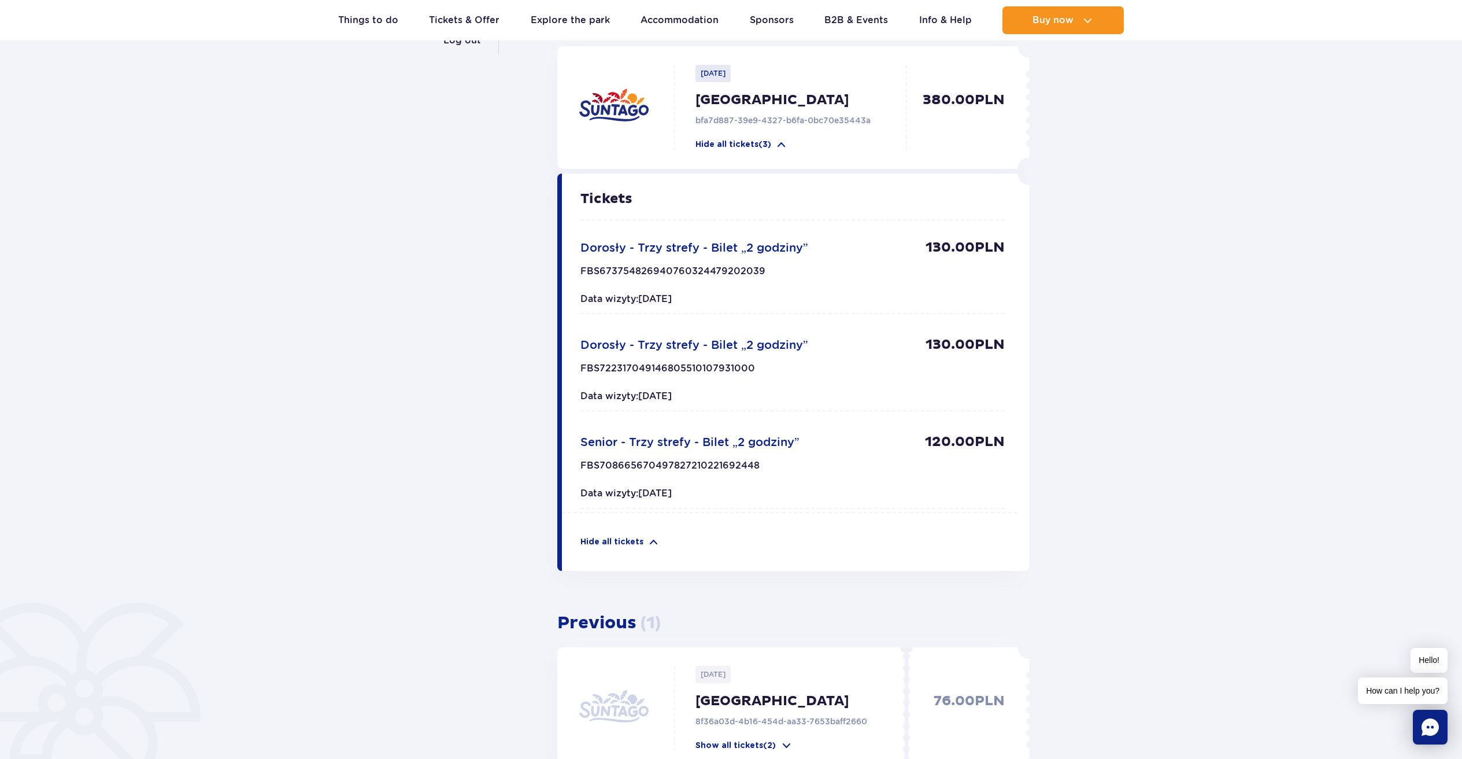
click at [681, 247] on span "Dorosły - Trzy strefy - Bilet „2 godziny”" at bounding box center [695, 248] width 228 height 14
click at [666, 297] on span "Data wizyty: [DATE]" at bounding box center [626, 298] width 91 height 11
click at [614, 303] on span "Data wizyty: [DATE]" at bounding box center [626, 298] width 91 height 11
click at [655, 268] on p "FBS673754826940760324479202039" at bounding box center [673, 274] width 185 height 19
drag, startPoint x: 788, startPoint y: 276, endPoint x: 577, endPoint y: 260, distance: 211.7
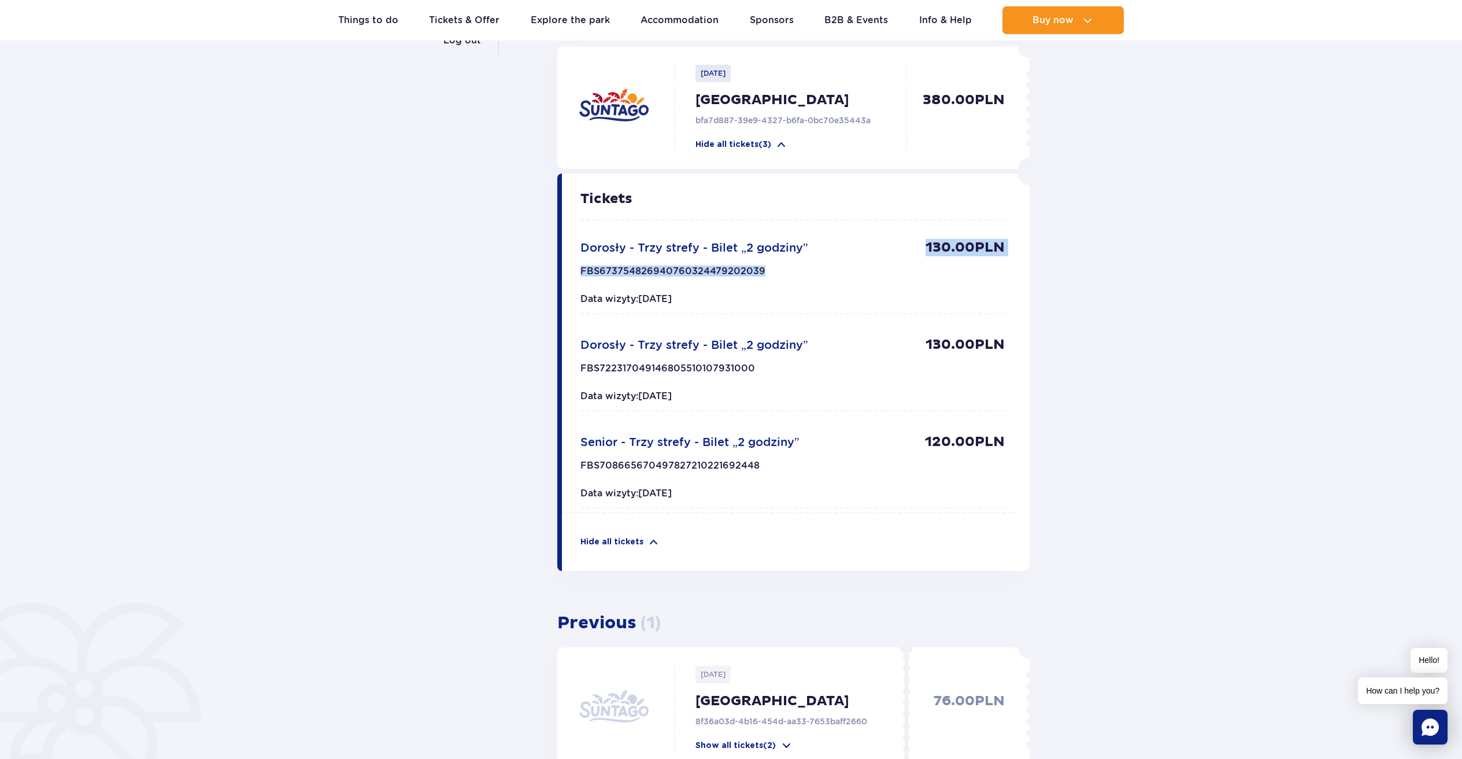
click at [577, 260] on div "Tickets Dorosły - Trzy strefy - Bilet „2 godziny” 130.00 PLN FBS673754826940760…" at bounding box center [790, 342] width 456 height 339
click at [567, 238] on div "Tickets Dorosły - Trzy strefy - Bilet „2 godziny” 130.00 PLN FBS673754826940760…" at bounding box center [790, 342] width 456 height 339
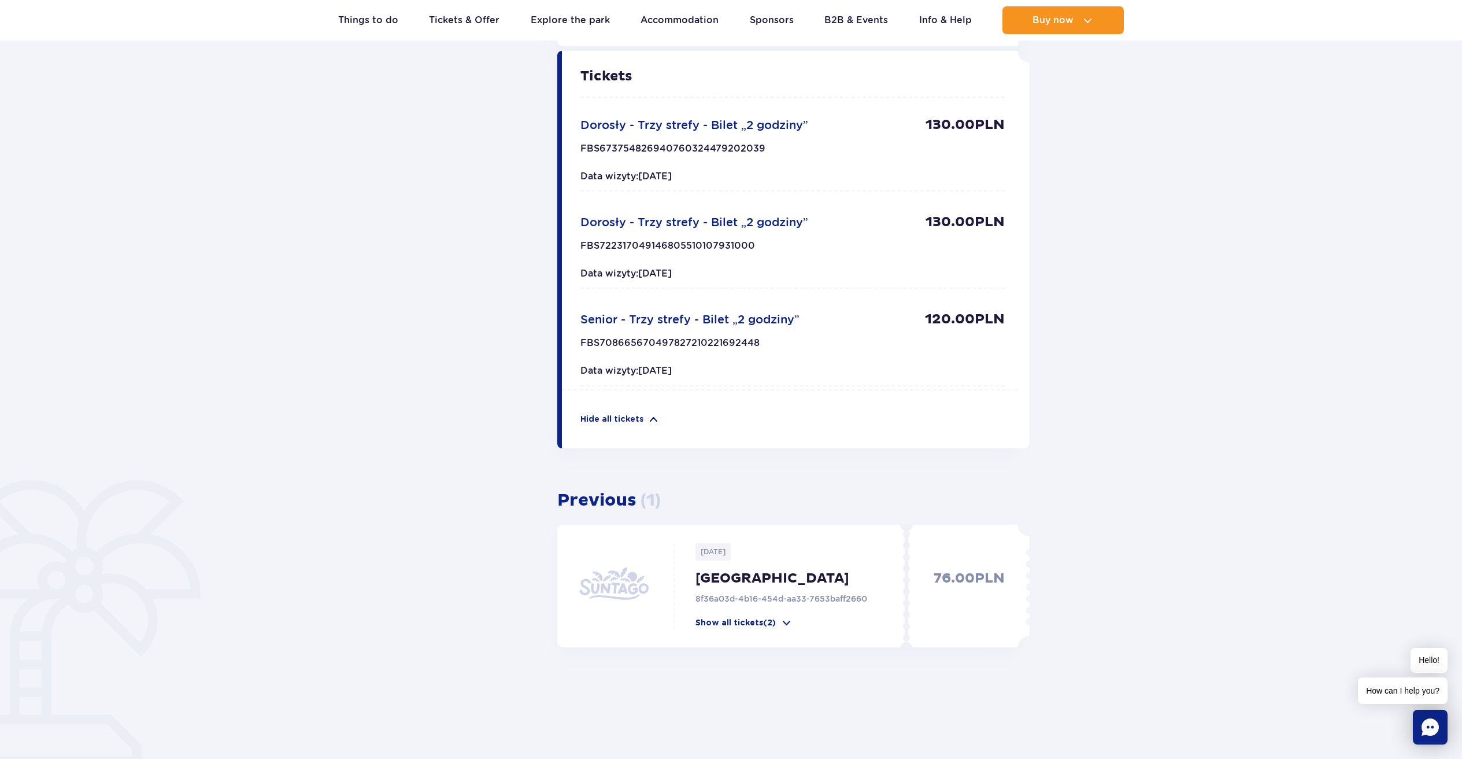
scroll to position [487, 0]
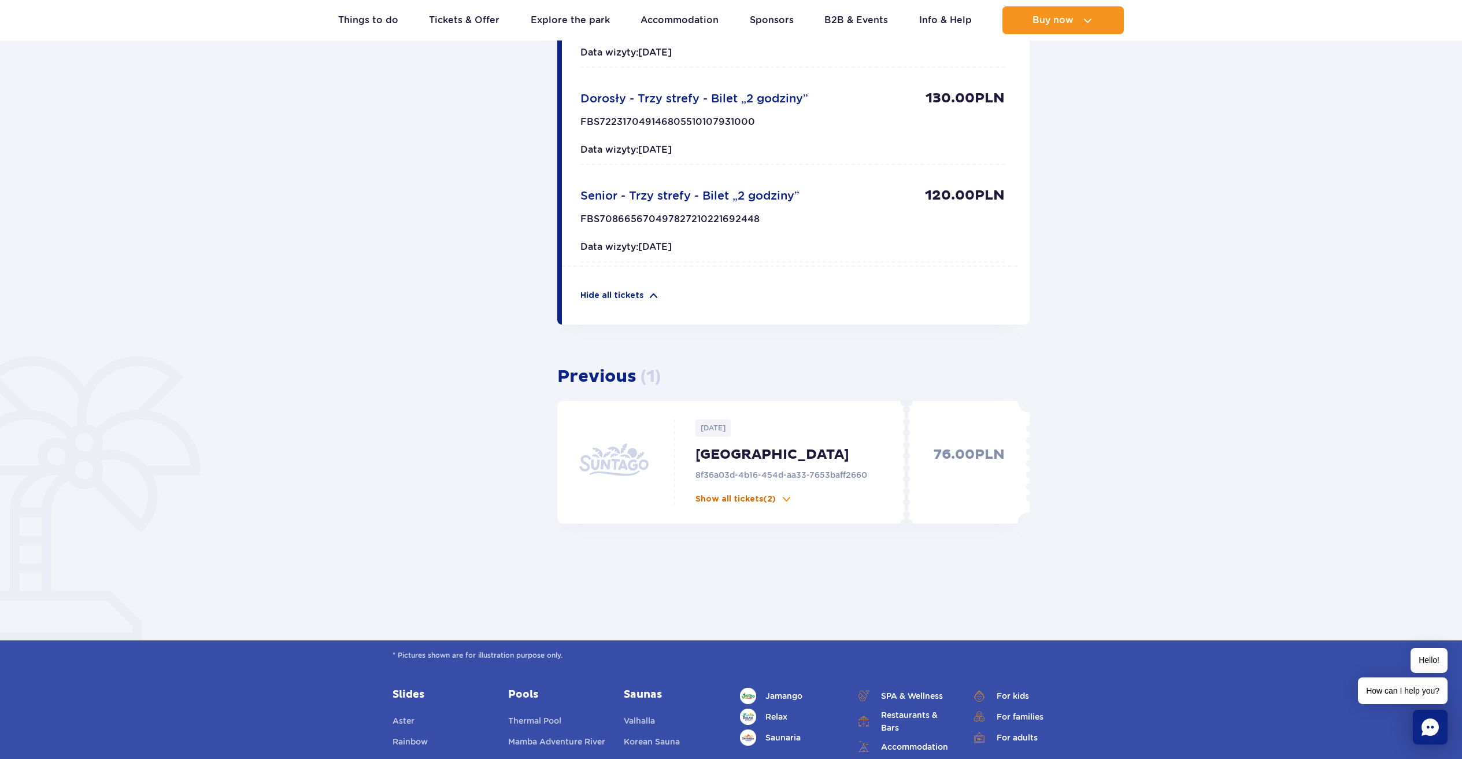
click at [758, 495] on p "Show all tickets (2)" at bounding box center [736, 499] width 80 height 12
